Goal: Task Accomplishment & Management: Manage account settings

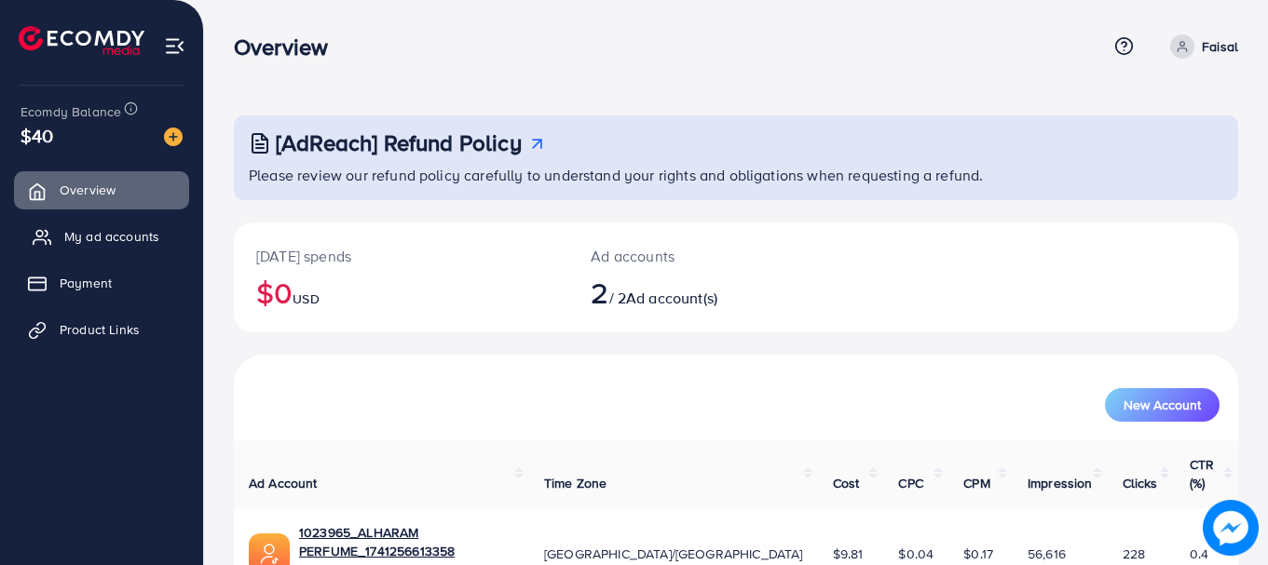
click at [108, 229] on span "My ad accounts" at bounding box center [111, 236] width 95 height 19
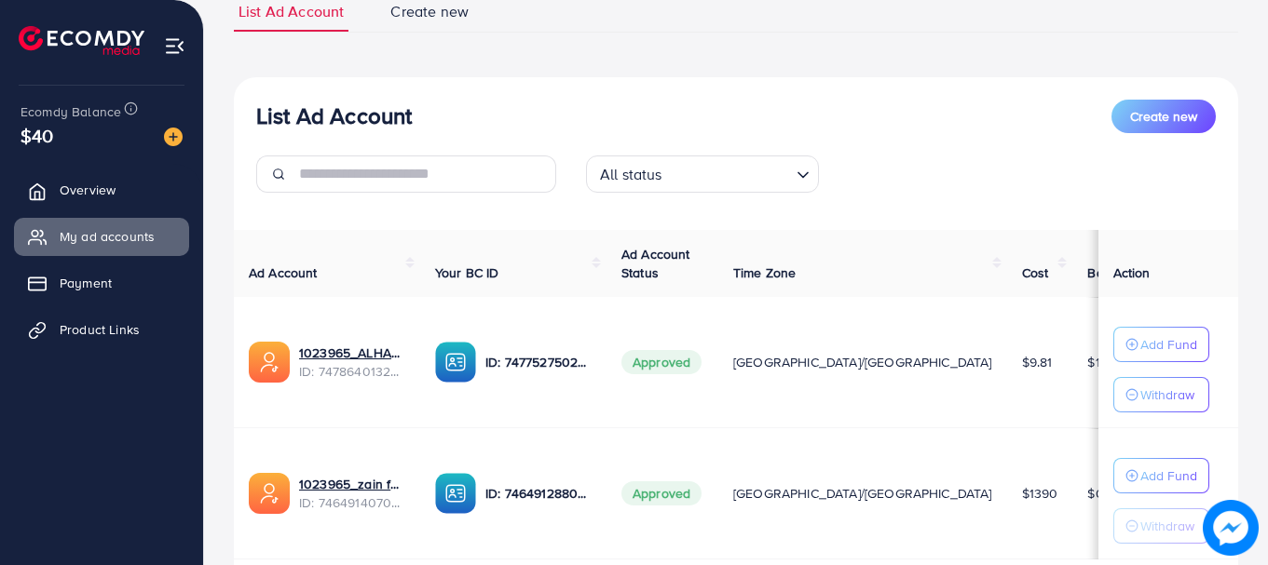
scroll to position [275, 0]
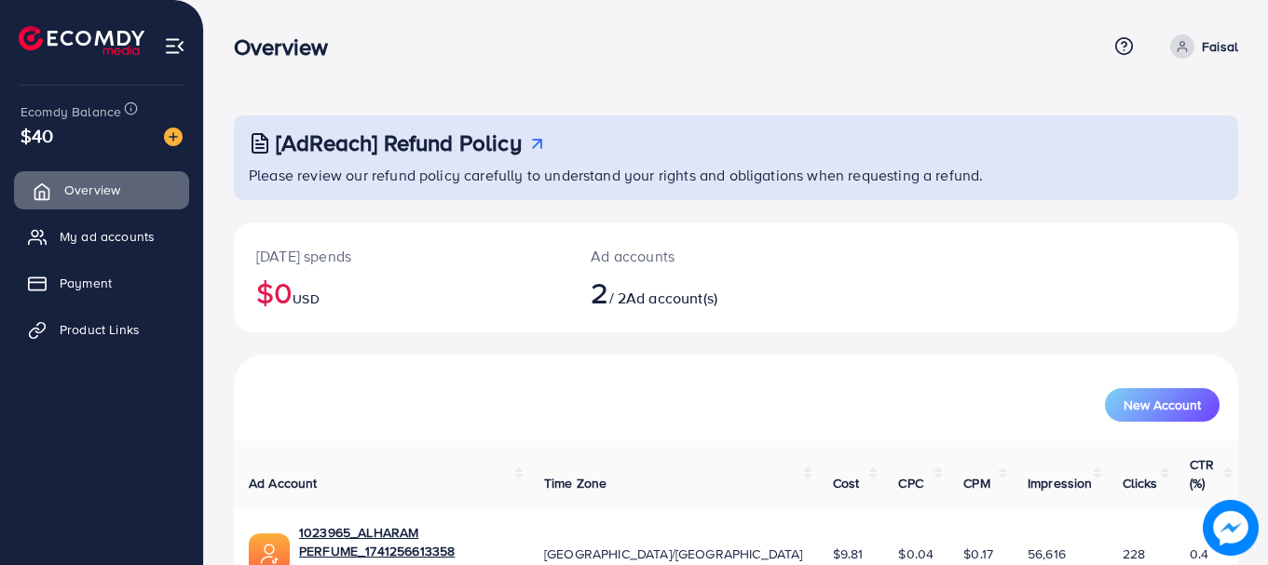
click at [115, 207] on link "Overview" at bounding box center [101, 189] width 175 height 37
click at [119, 234] on span "My ad accounts" at bounding box center [111, 236] width 95 height 19
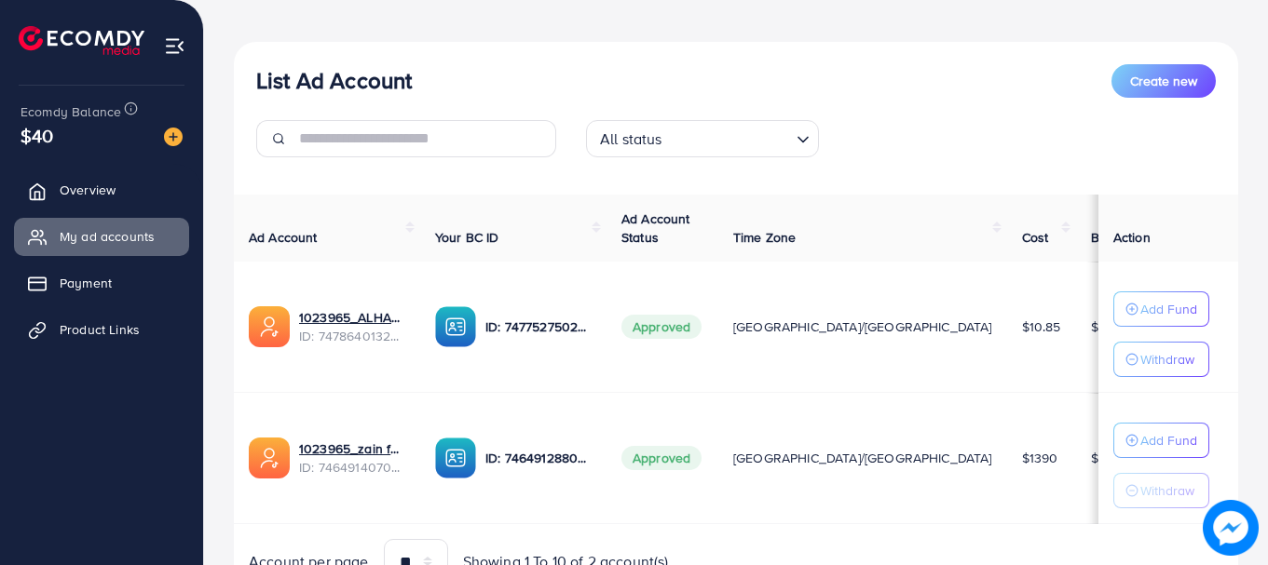
scroll to position [275, 0]
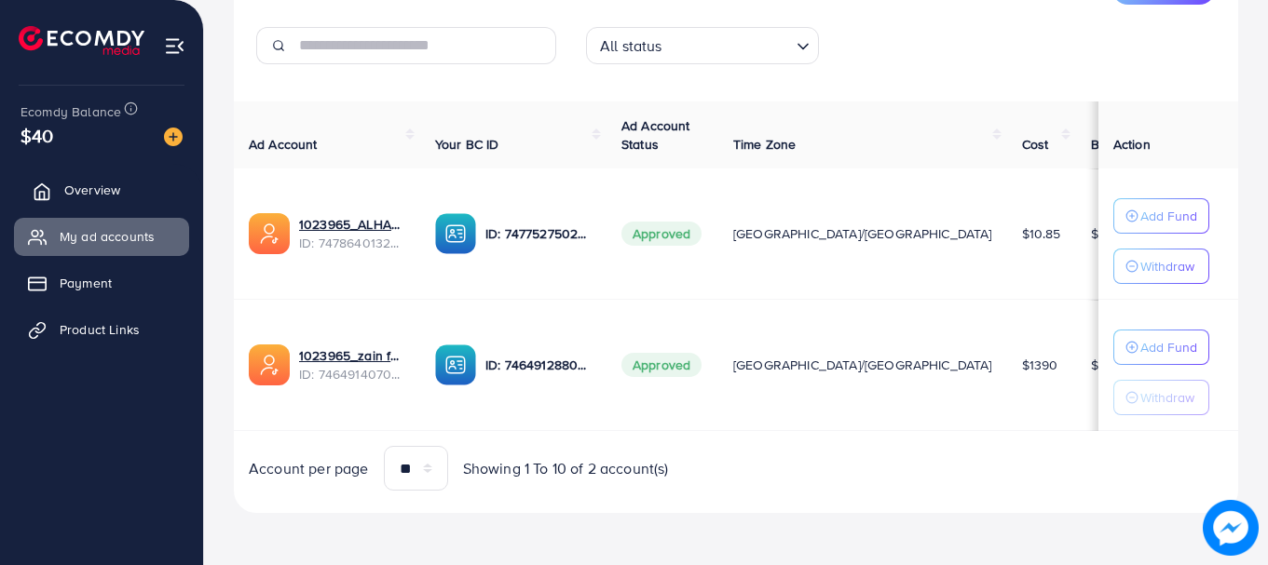
click at [108, 193] on span "Overview" at bounding box center [92, 190] width 56 height 19
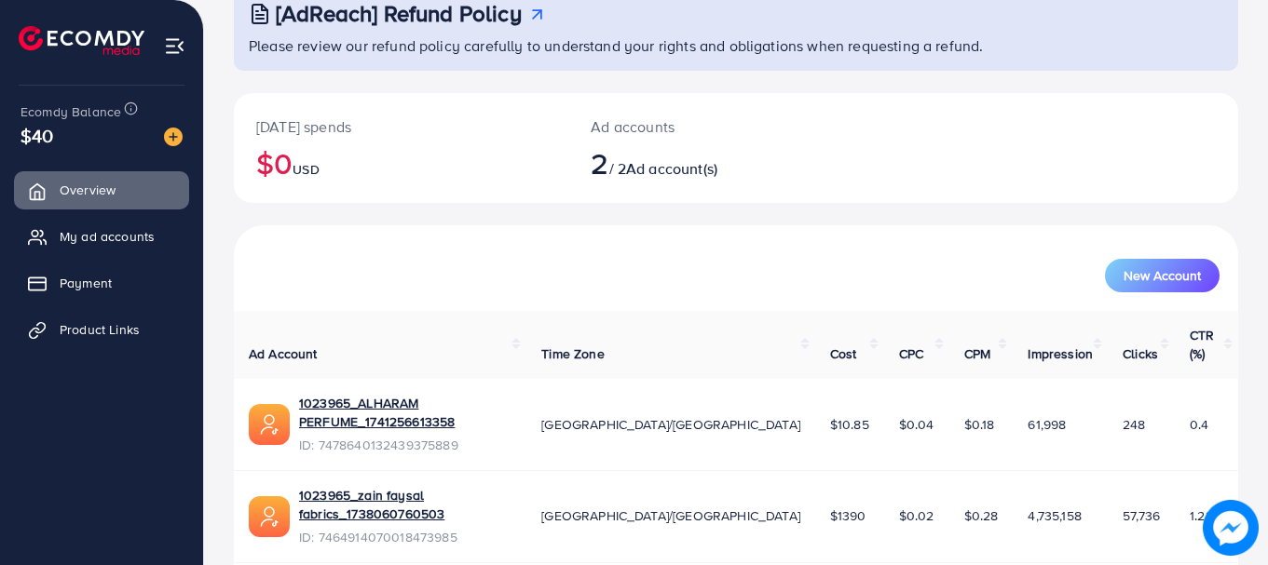
scroll to position [149, 0]
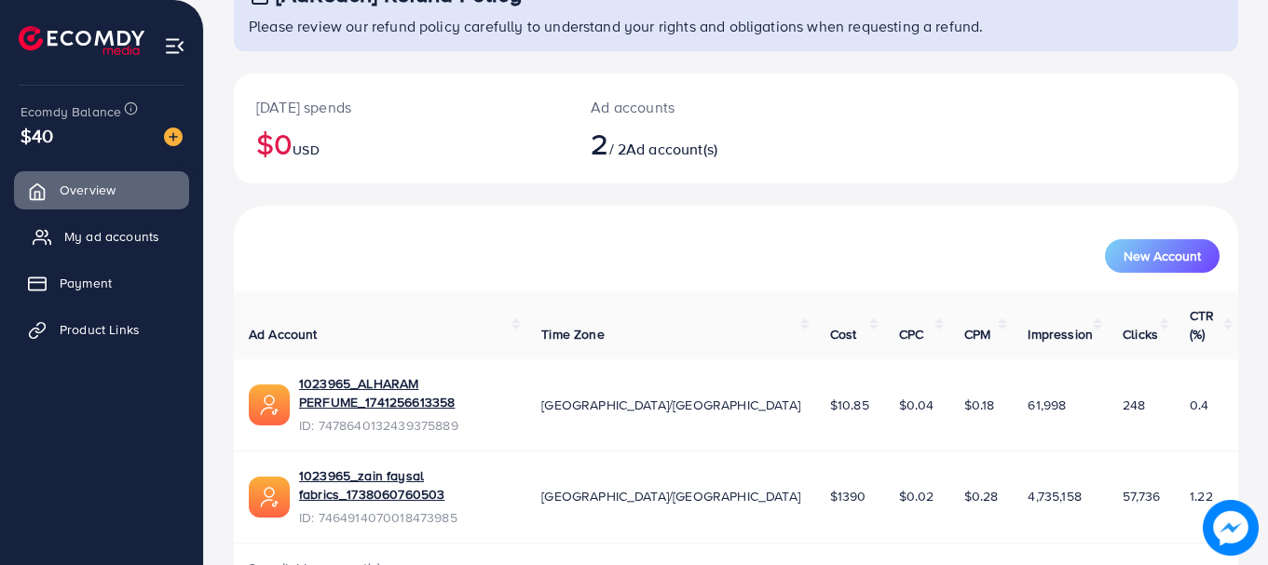
click at [118, 243] on span "My ad accounts" at bounding box center [111, 236] width 95 height 19
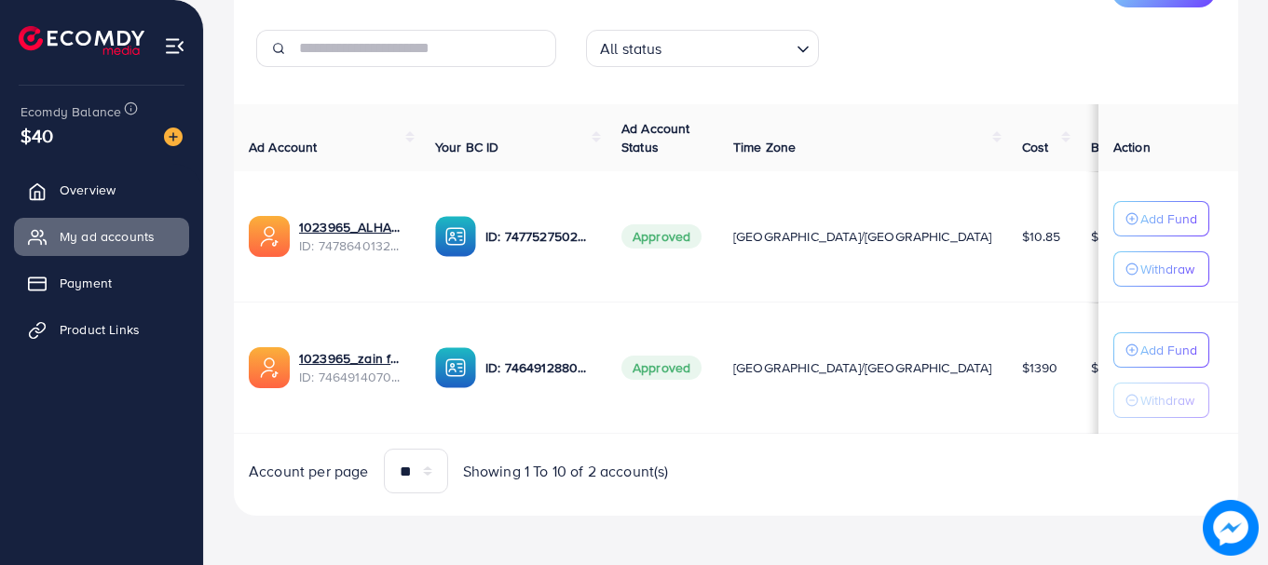
scroll to position [275, 0]
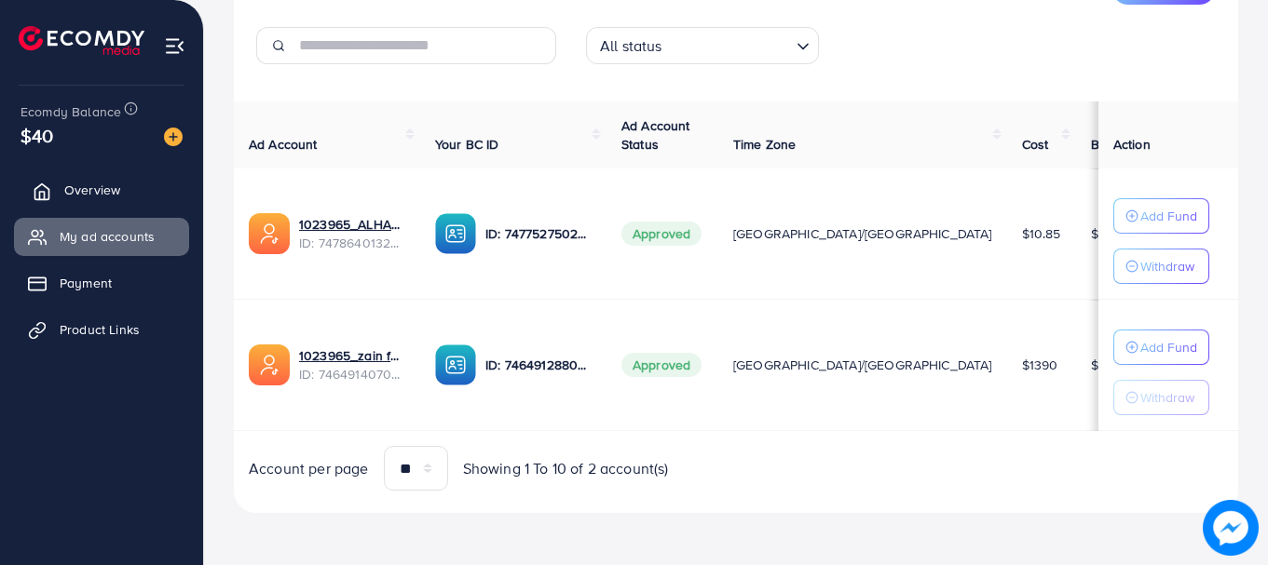
click at [66, 181] on span "Overview" at bounding box center [92, 190] width 56 height 19
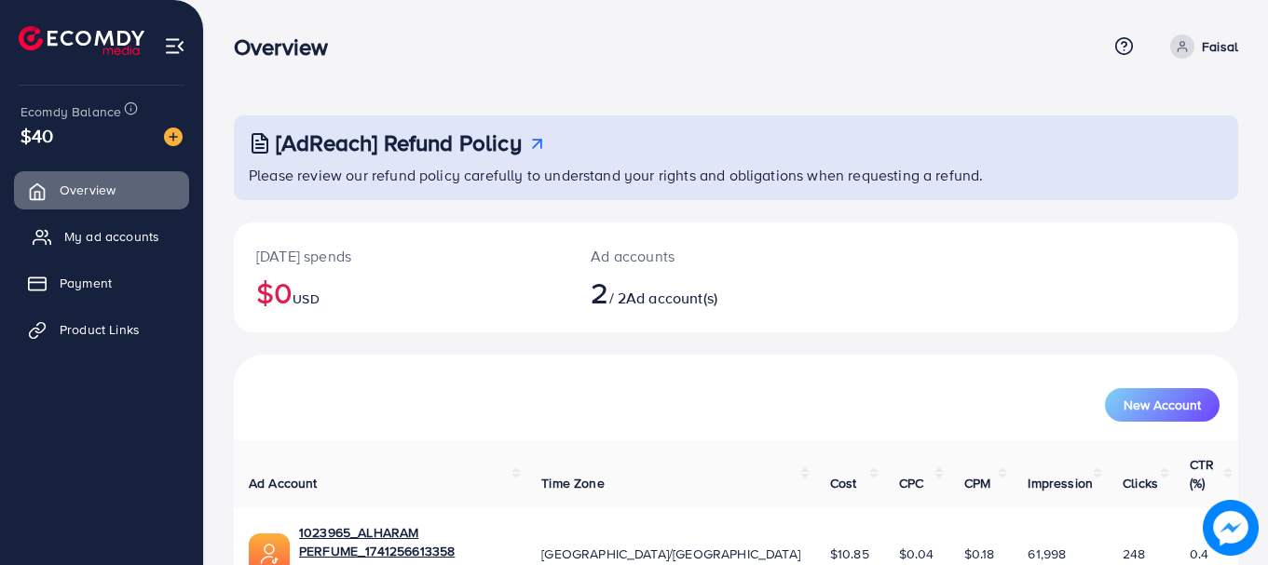
click at [119, 227] on span "My ad accounts" at bounding box center [111, 236] width 95 height 19
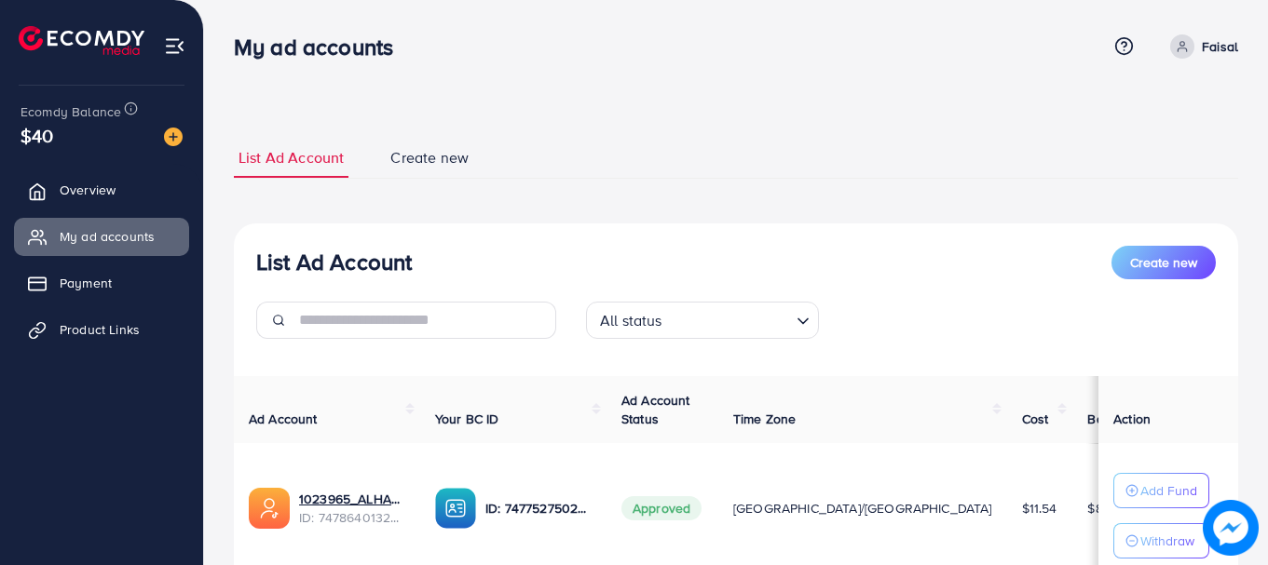
scroll to position [275, 0]
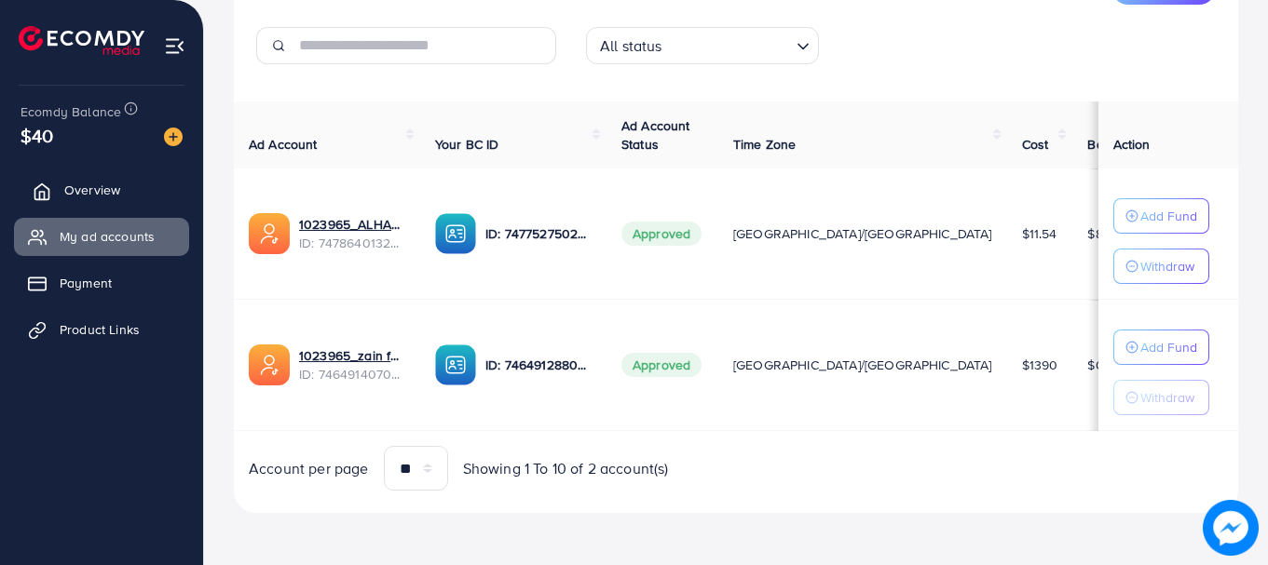
click at [94, 192] on span "Overview" at bounding box center [92, 190] width 56 height 19
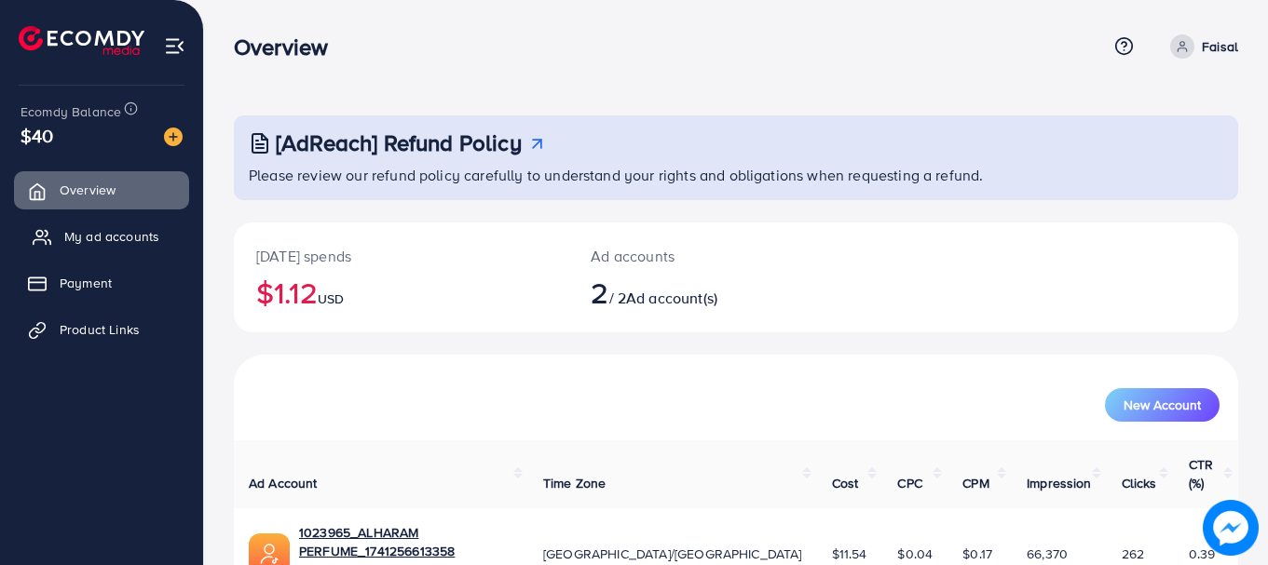
click at [113, 234] on span "My ad accounts" at bounding box center [111, 236] width 95 height 19
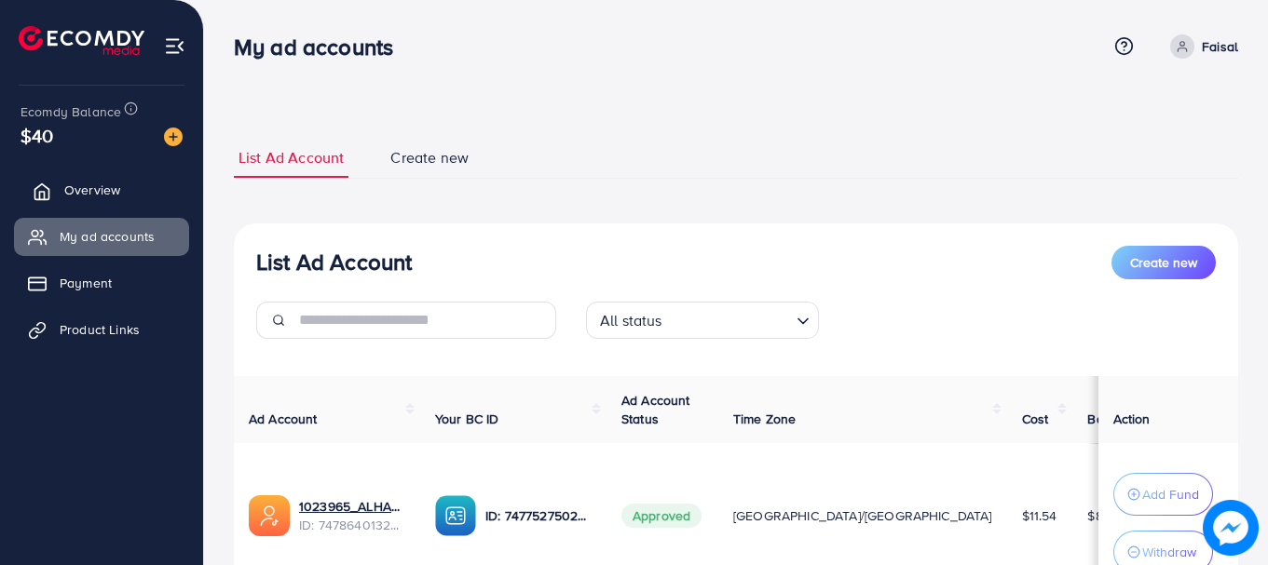
click at [102, 187] on span "Overview" at bounding box center [92, 190] width 56 height 19
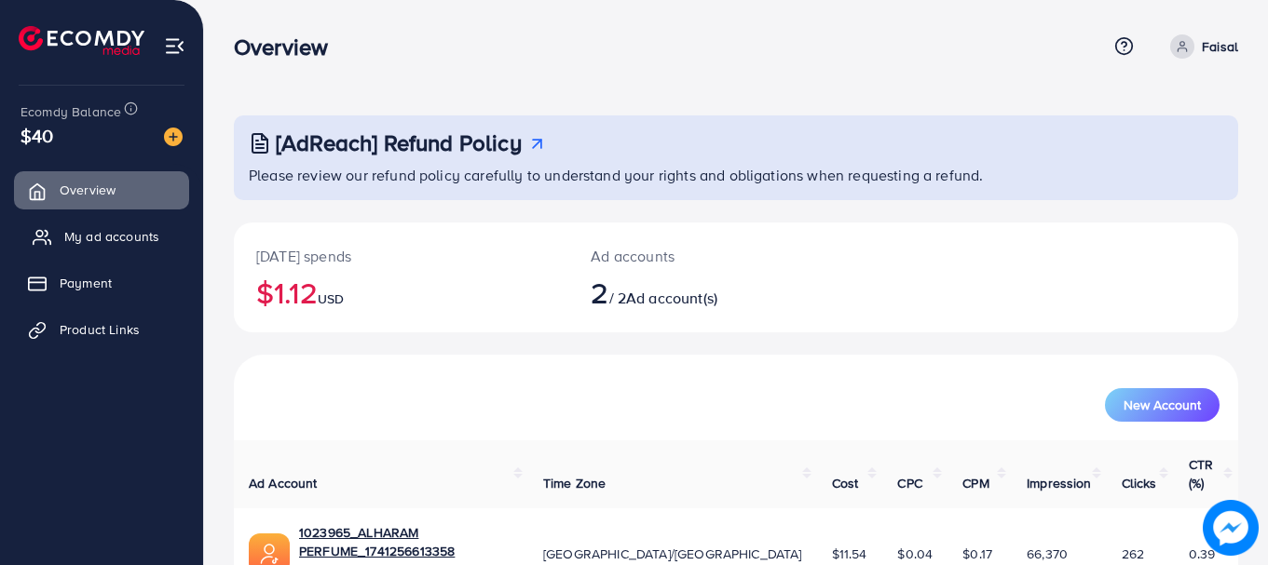
click at [115, 240] on span "My ad accounts" at bounding box center [111, 236] width 95 height 19
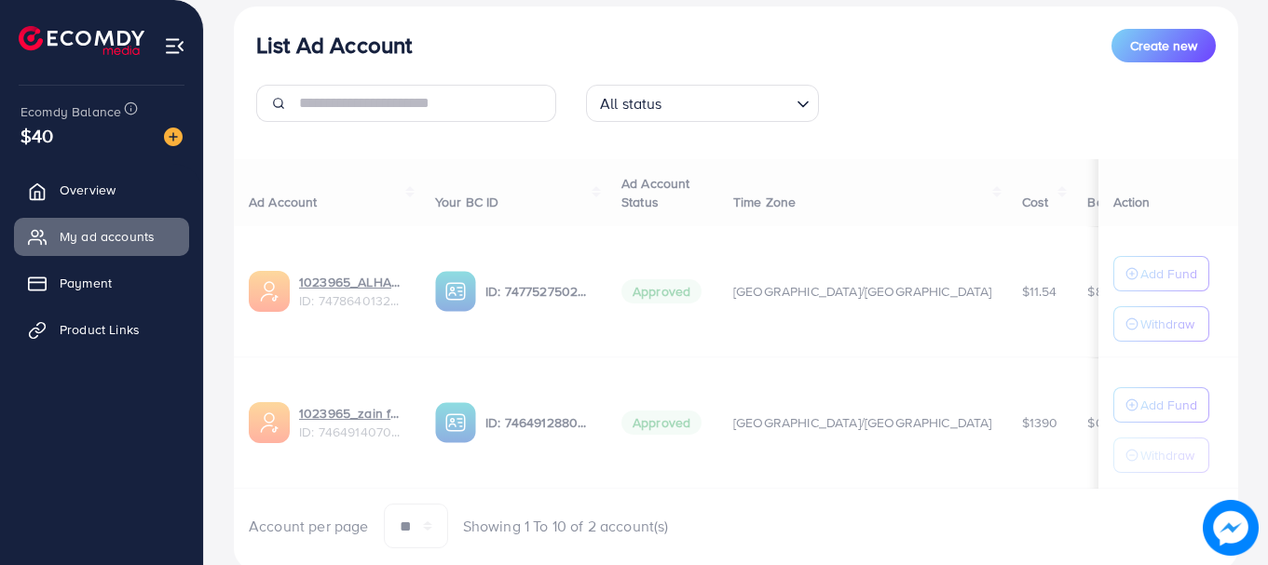
scroll to position [275, 0]
